Goal: Use online tool/utility: Utilize a website feature to perform a specific function

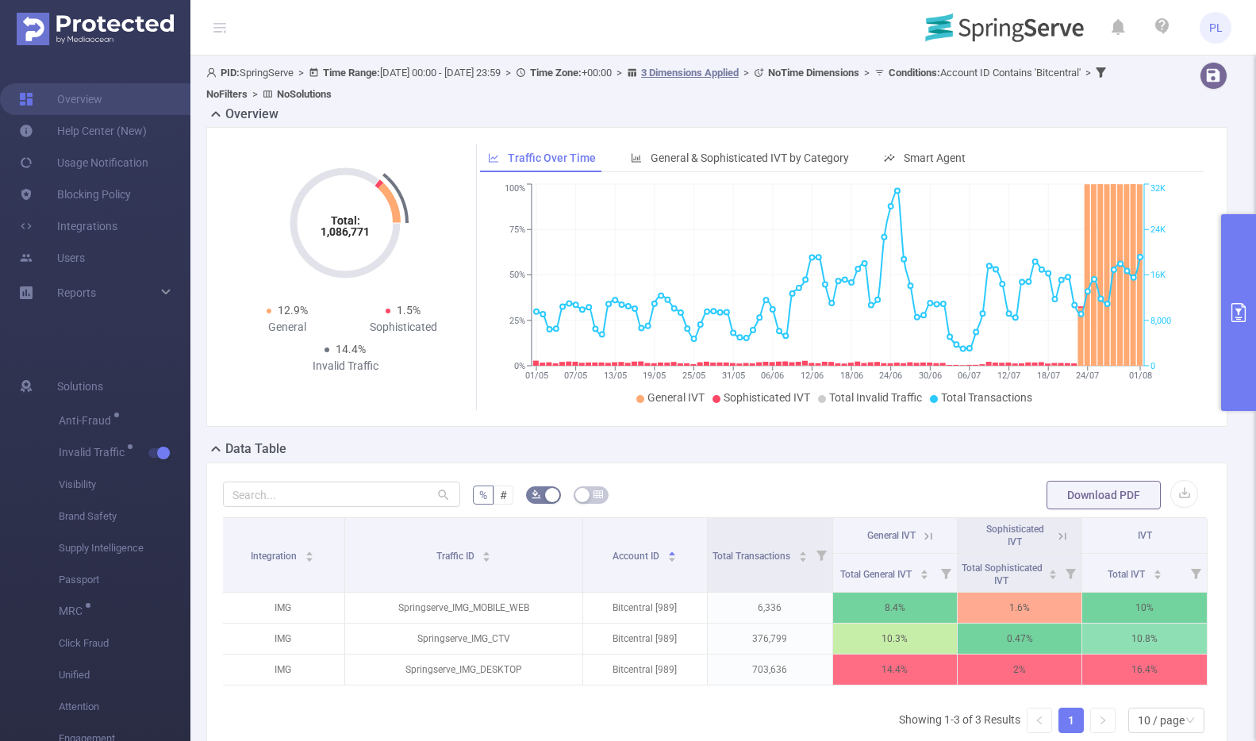
click at [925, 534] on icon at bounding box center [928, 536] width 7 height 7
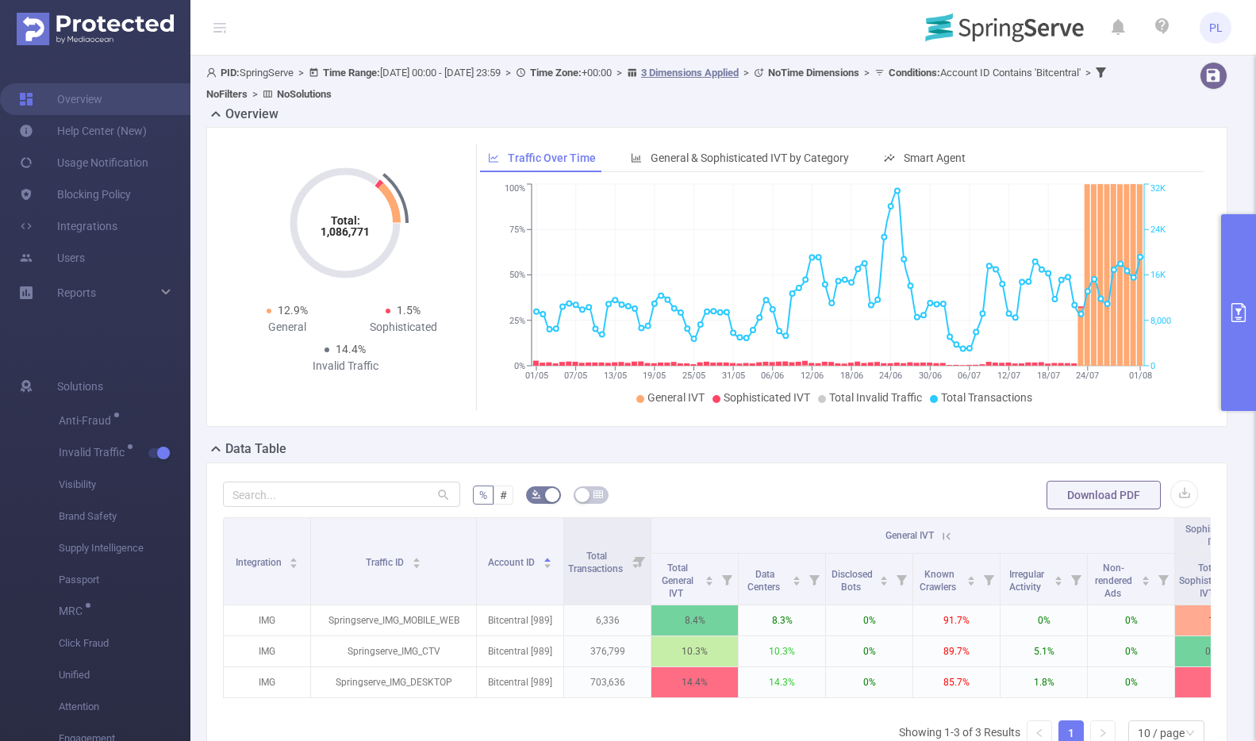
click at [707, 17] on header "PL" at bounding box center [628, 28] width 1256 height 56
click at [1237, 254] on button "primary" at bounding box center [1238, 312] width 35 height 197
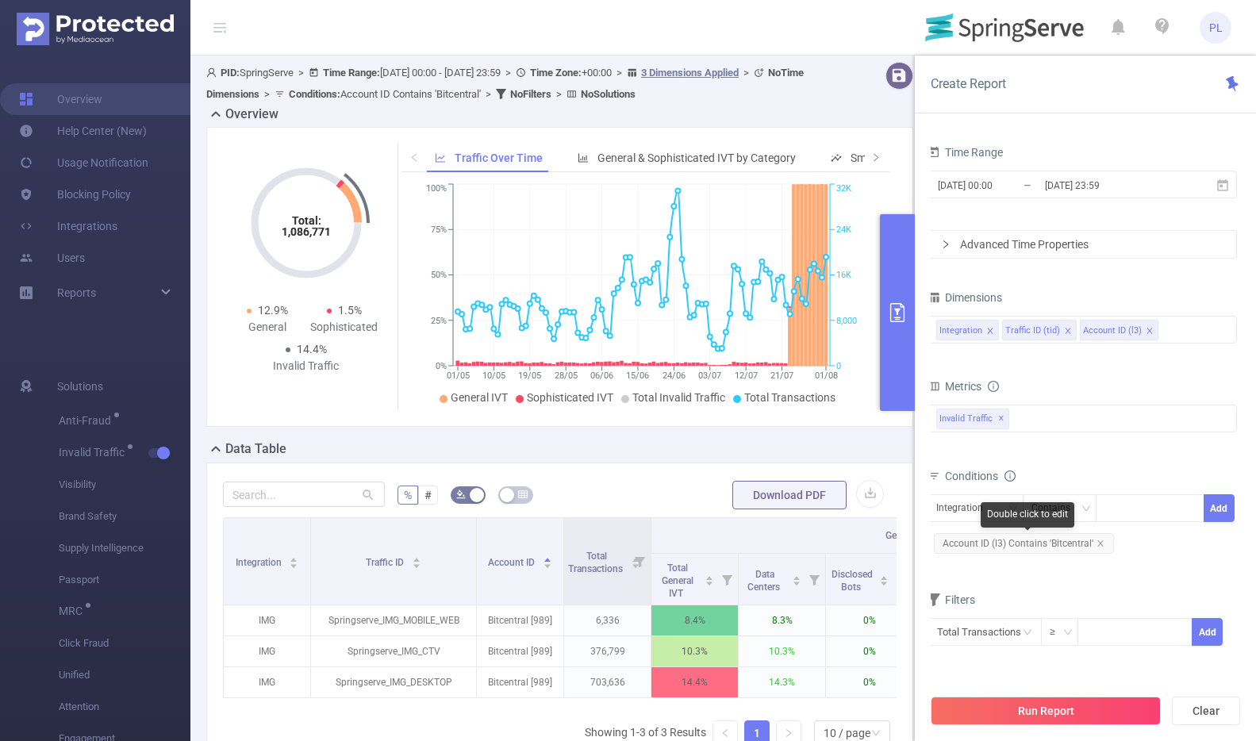
click at [1026, 546] on span "Account ID (l3) Contains 'Bitcentral'" at bounding box center [1024, 543] width 180 height 21
click at [1100, 544] on icon "icon: close" at bounding box center [1101, 543] width 6 height 6
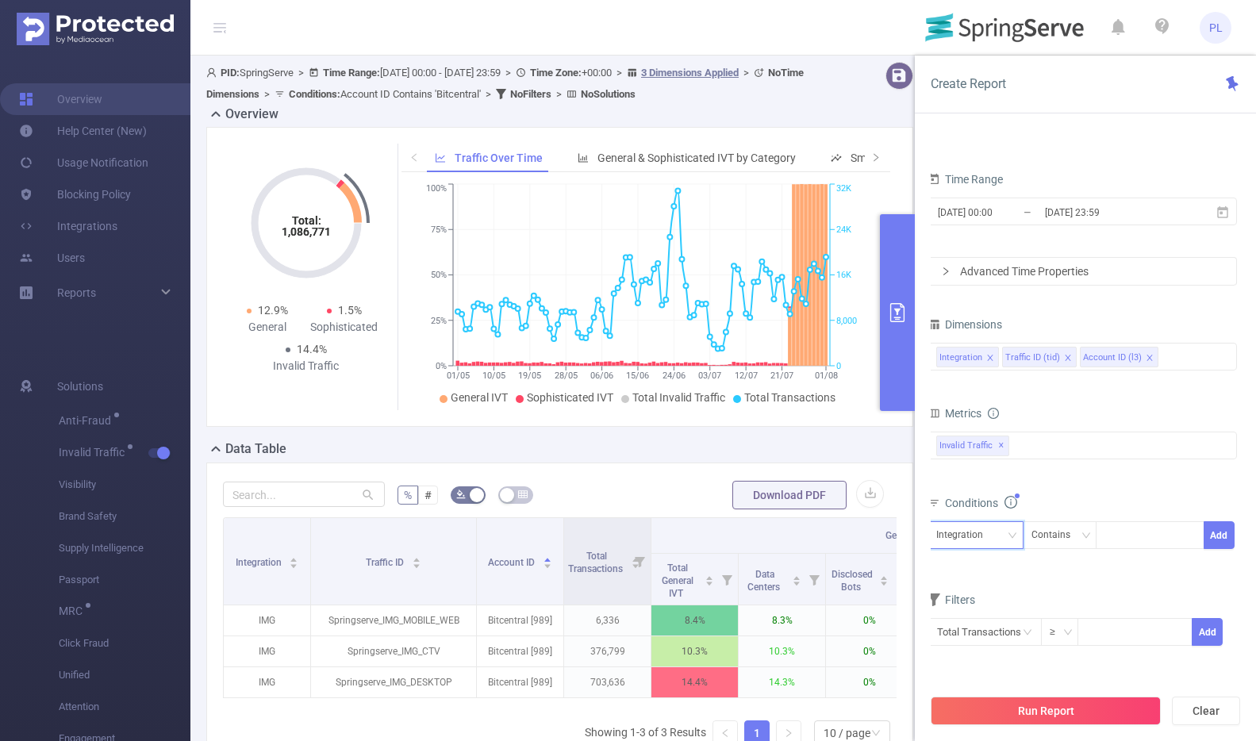
click at [990, 542] on div "Integration" at bounding box center [965, 535] width 58 height 26
click at [995, 619] on li "Account ID (l3)" at bounding box center [976, 618] width 96 height 25
click at [1117, 536] on div at bounding box center [1150, 535] width 91 height 26
type input "Canela"
click at [1229, 538] on button "Add" at bounding box center [1219, 535] width 31 height 28
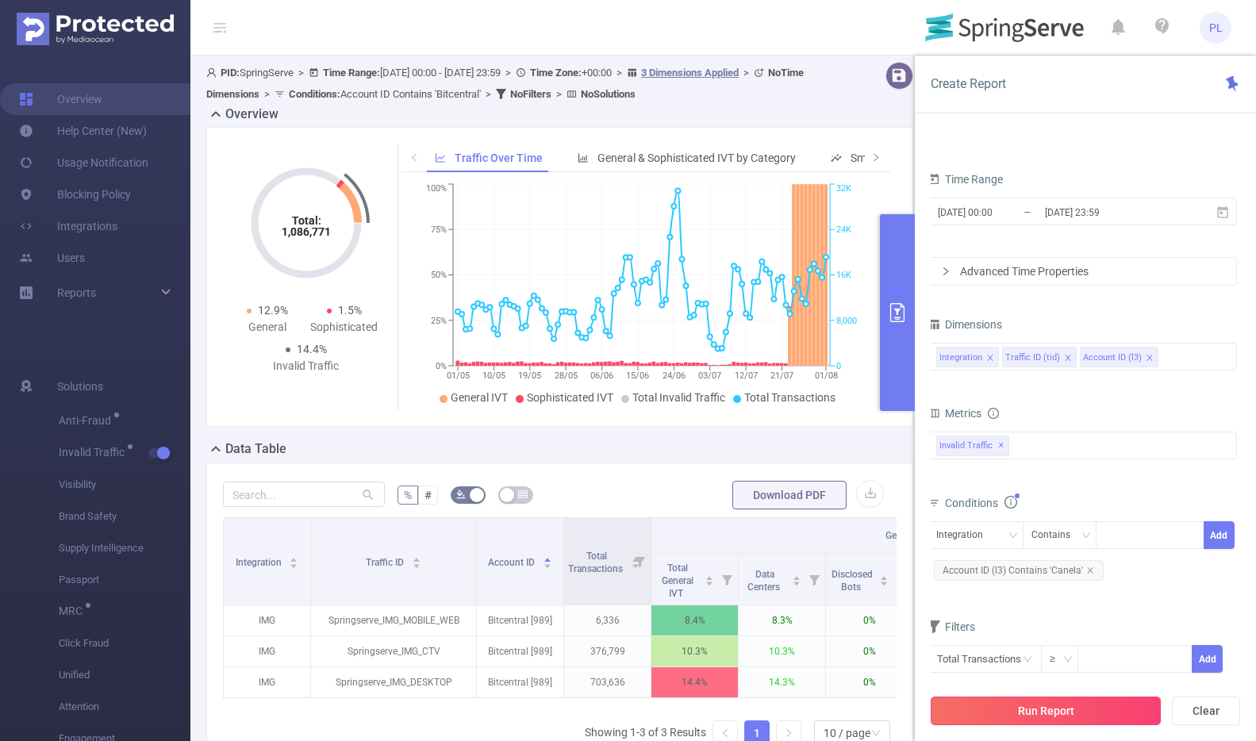
click at [1056, 707] on button "Run Report" at bounding box center [1046, 711] width 230 height 29
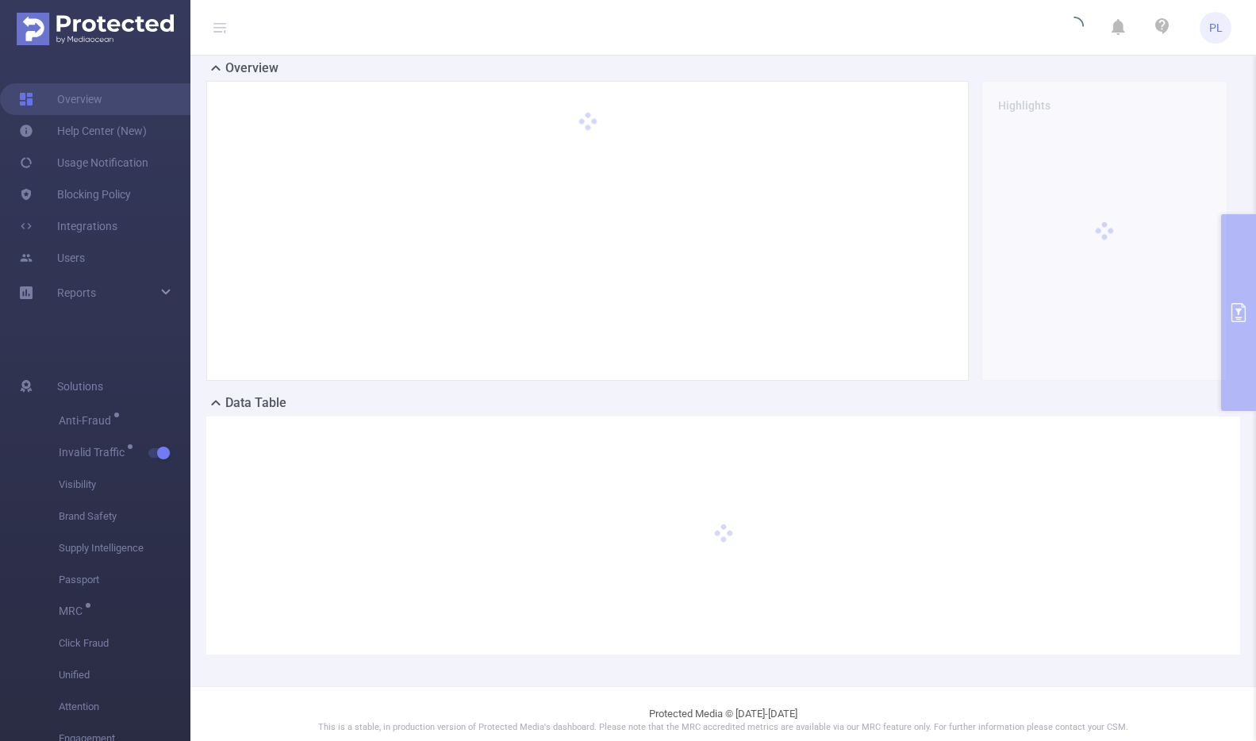
scroll to position [43, 0]
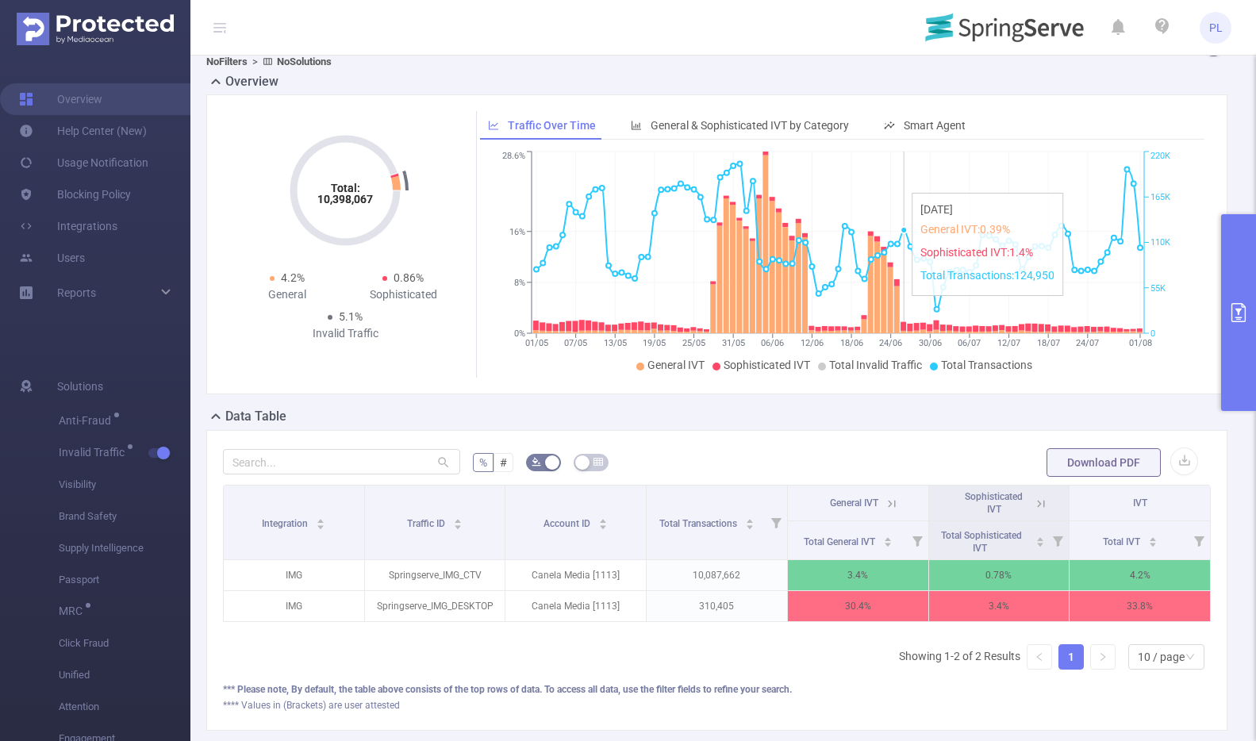
scroll to position [31, 0]
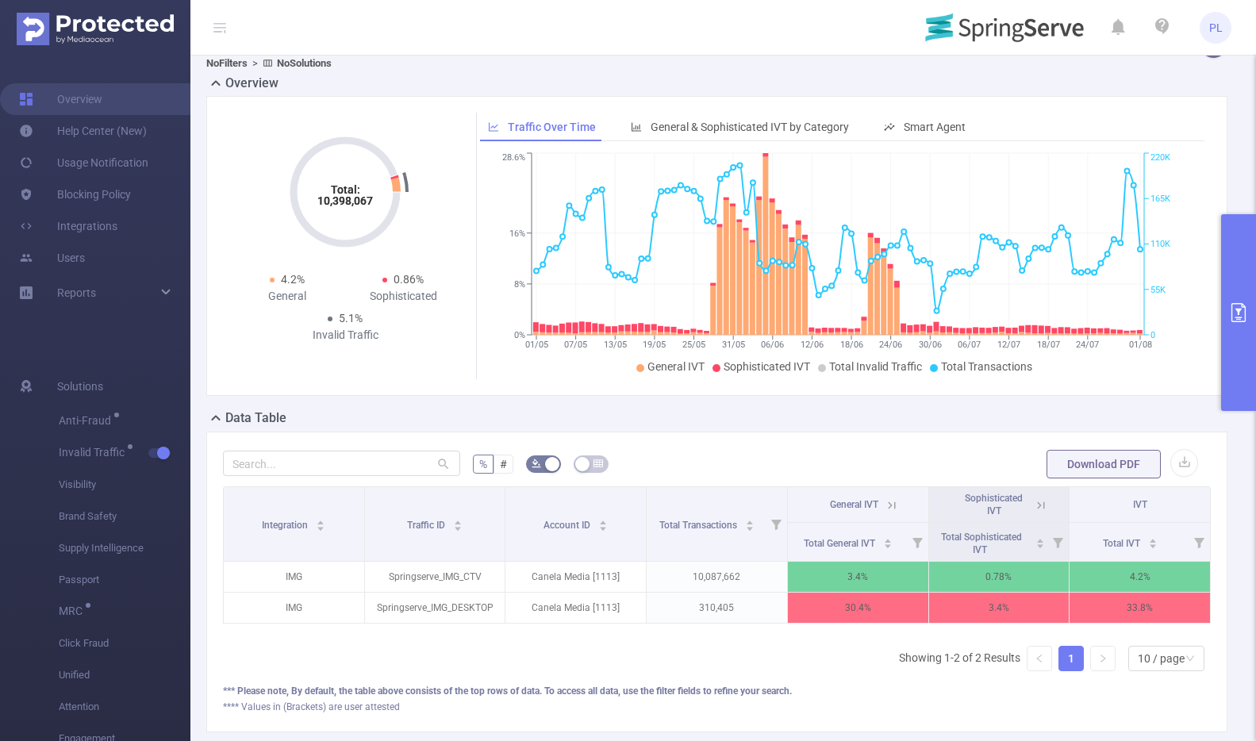
click at [886, 505] on icon at bounding box center [892, 505] width 14 height 14
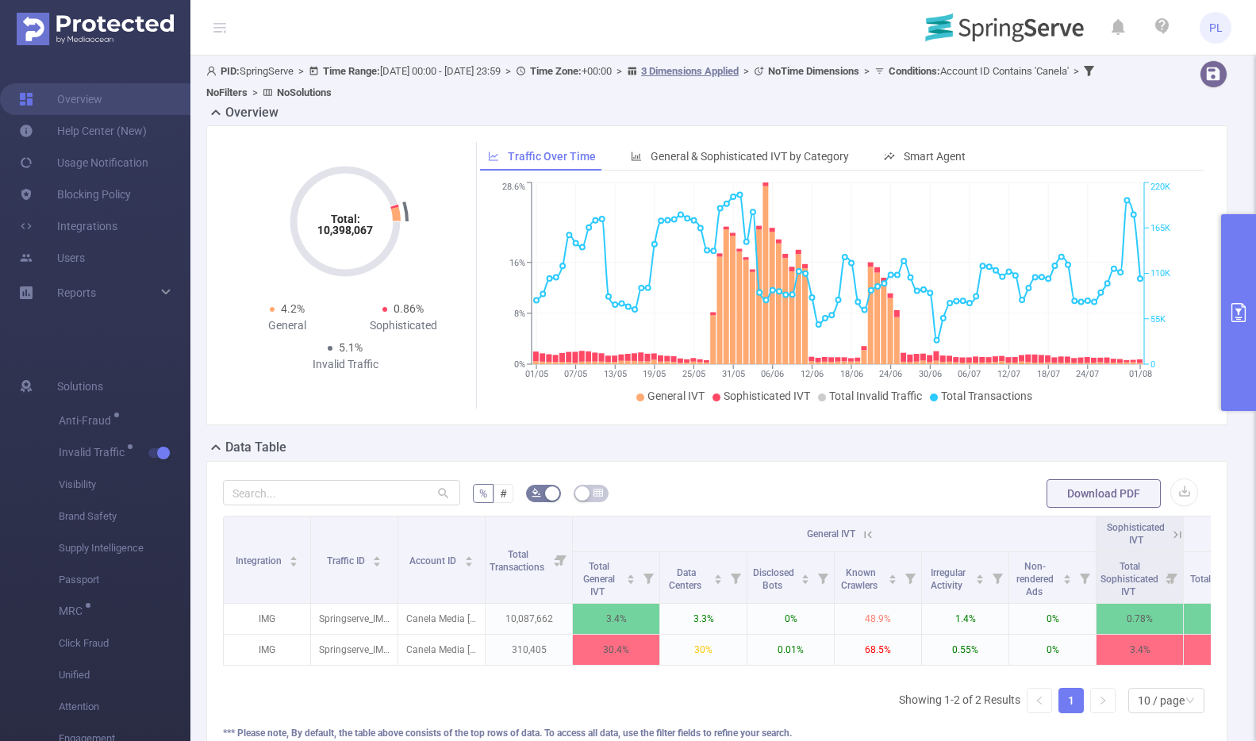
scroll to position [0, 0]
